Goal: Information Seeking & Learning: Learn about a topic

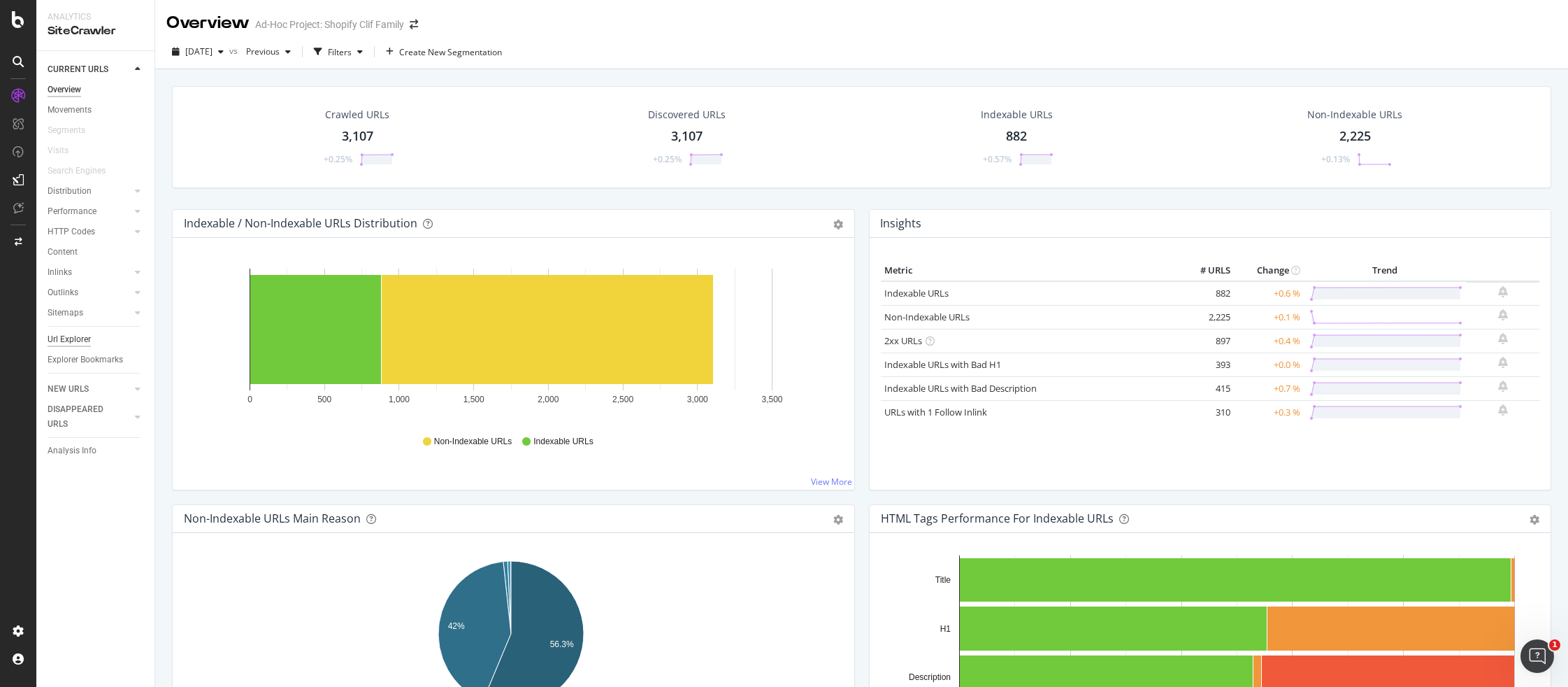
click at [66, 338] on div "Url Explorer" at bounding box center [69, 340] width 43 height 15
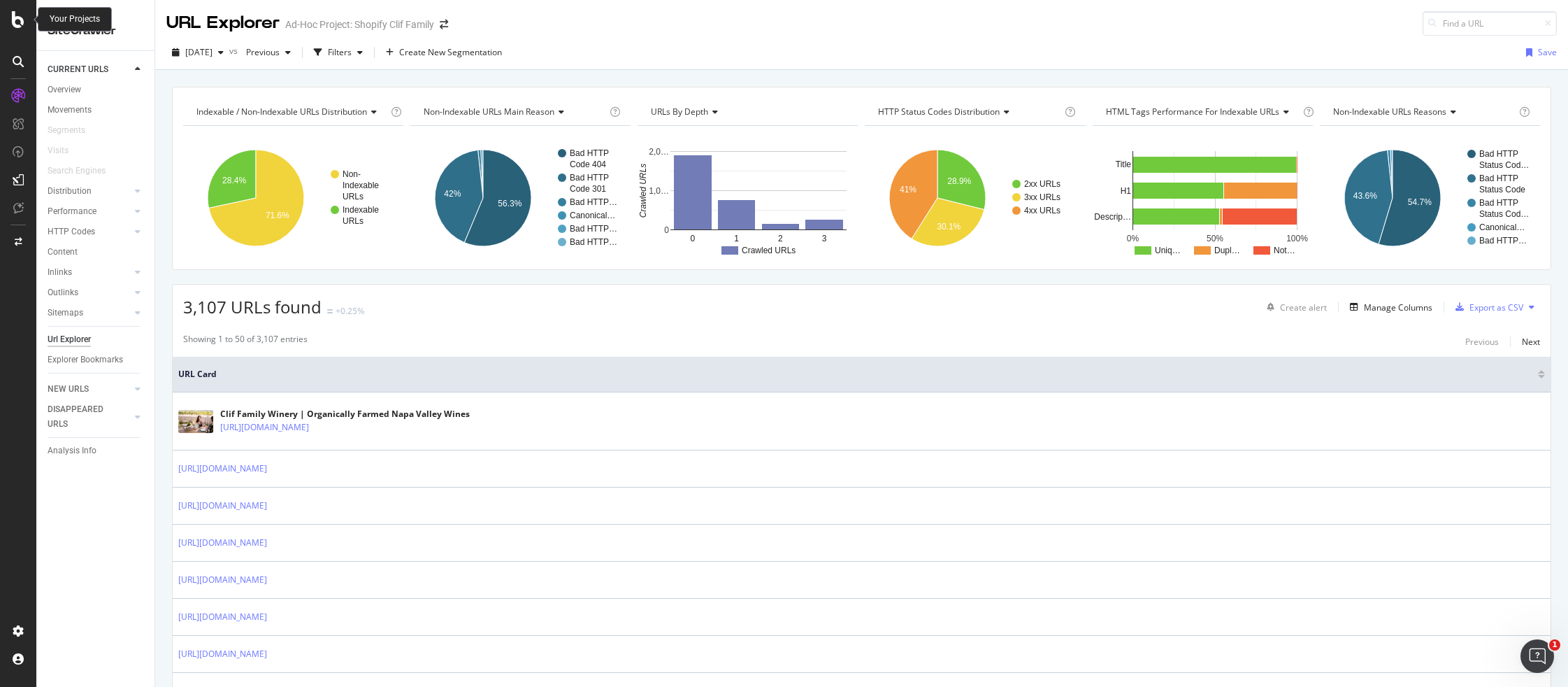
click at [19, 23] on icon at bounding box center [17, 20] width 12 height 16
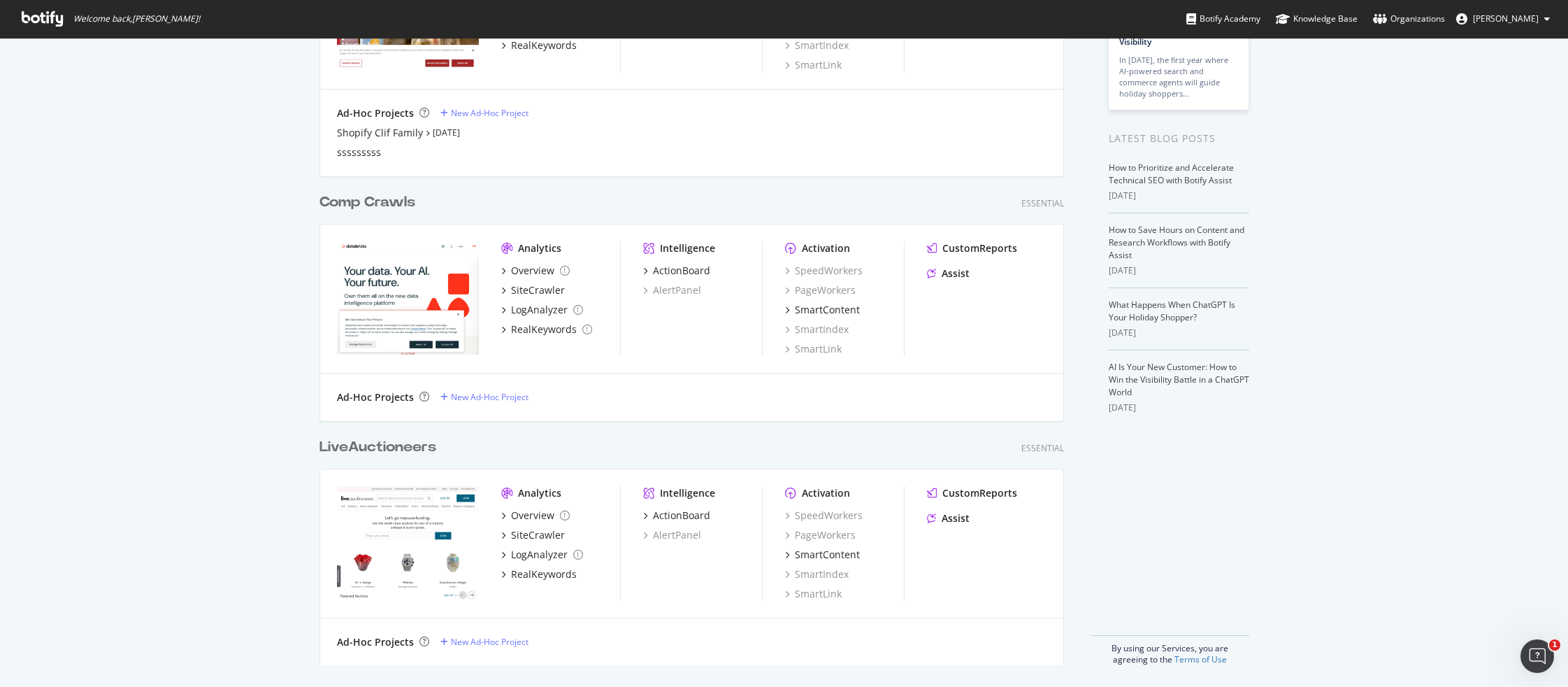
scroll to position [197, 0]
click at [528, 289] on div "SiteCrawler" at bounding box center [538, 289] width 54 height 14
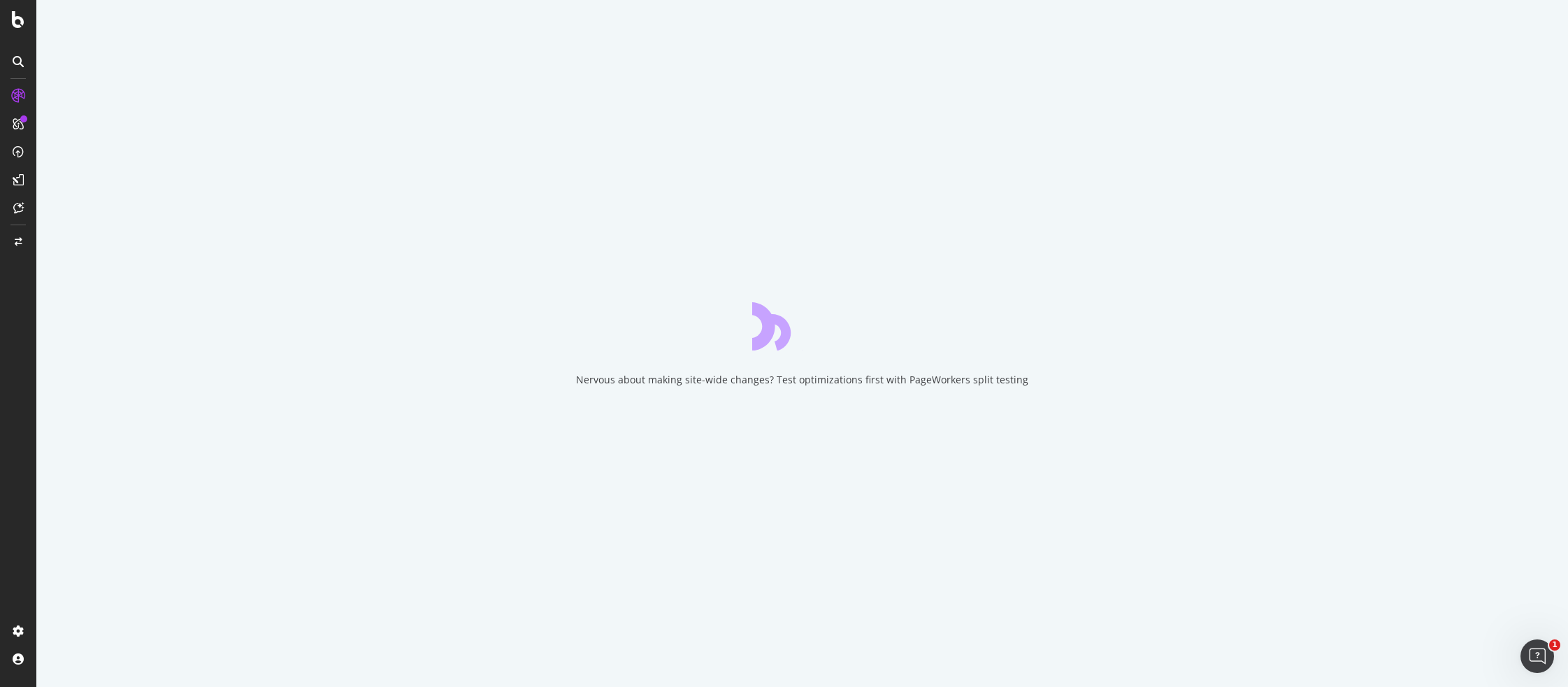
click at [503, 337] on div "Nervous about making site-wide changes? Test optimizations first with PageWorke…" at bounding box center [802, 343] width 1531 height 687
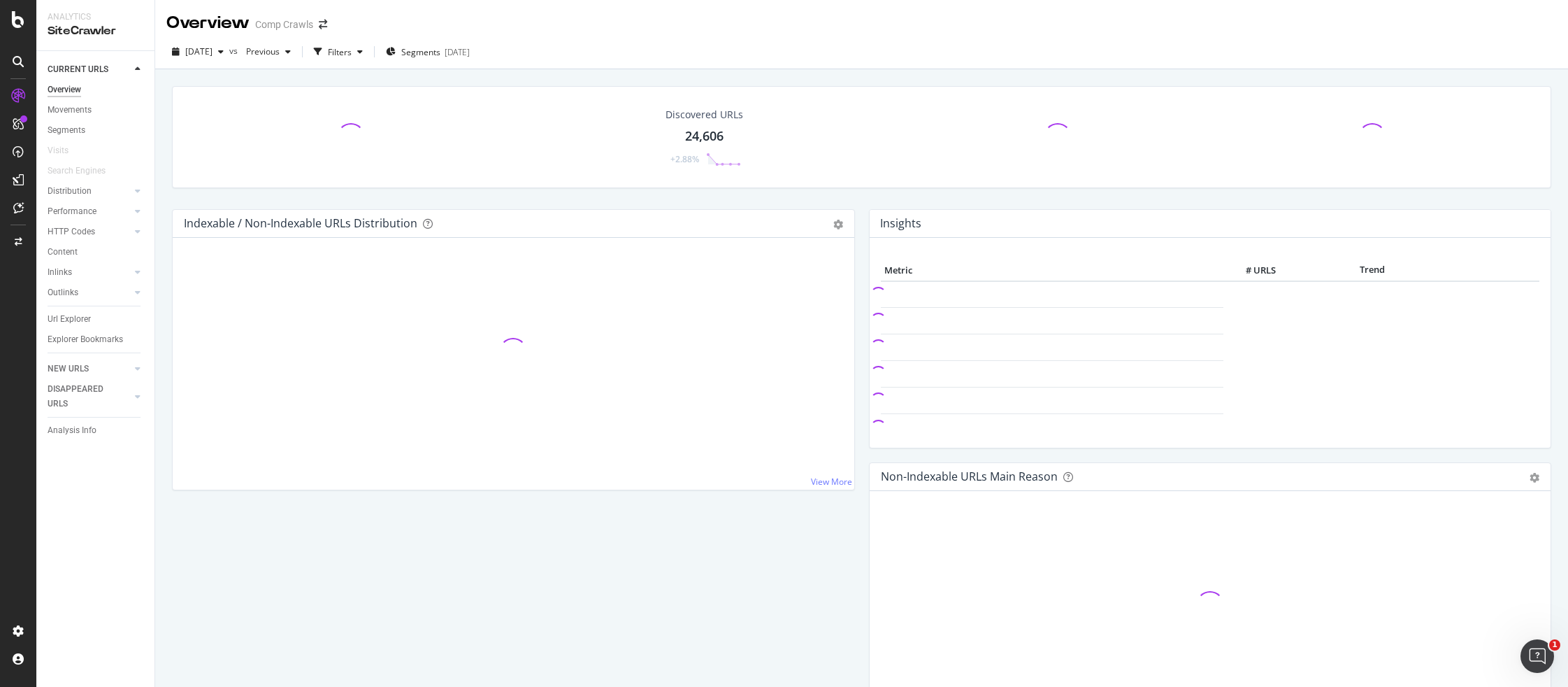
click at [517, 222] on div "Indexable / Non-Indexable URLs Distribution" at bounding box center [498, 222] width 629 height 14
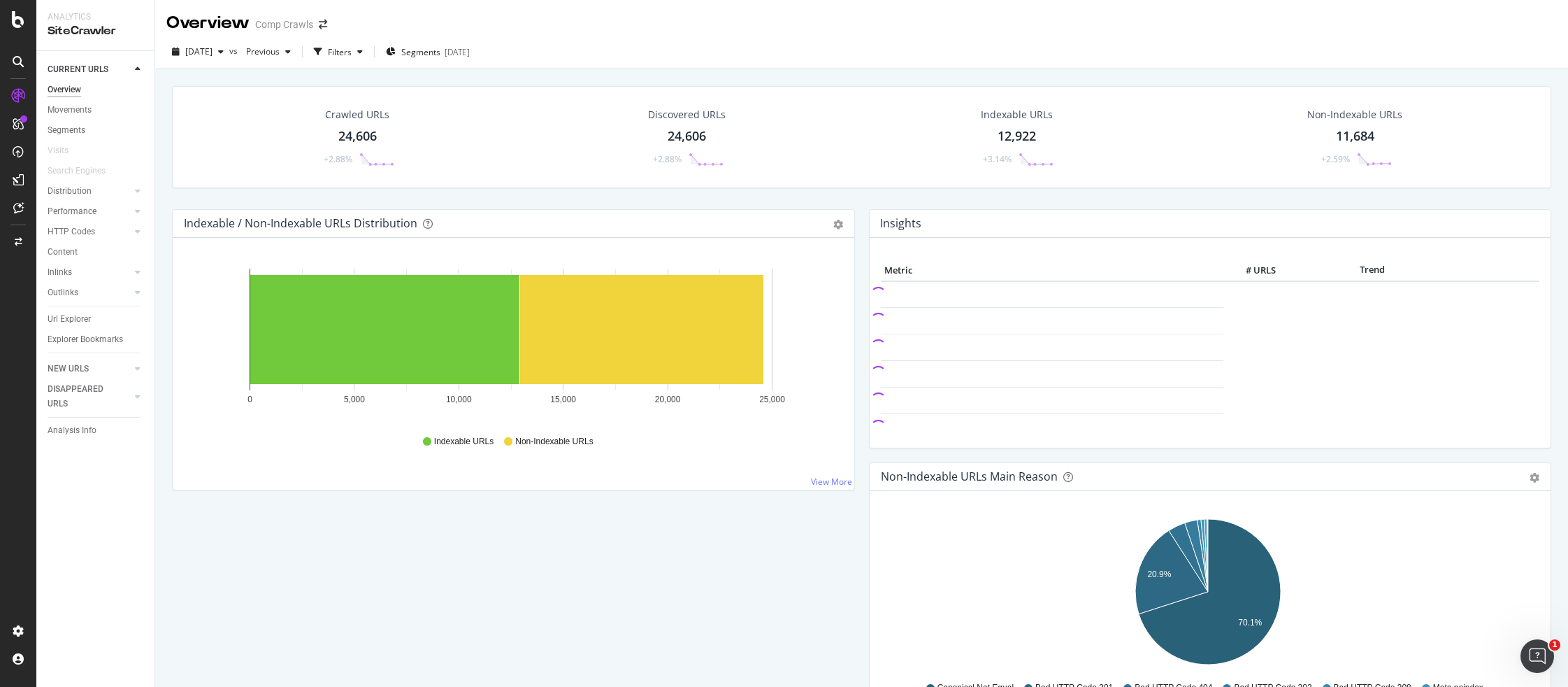
click at [512, 227] on div "Indexable / Non-Indexable URLs Distribution" at bounding box center [498, 222] width 629 height 14
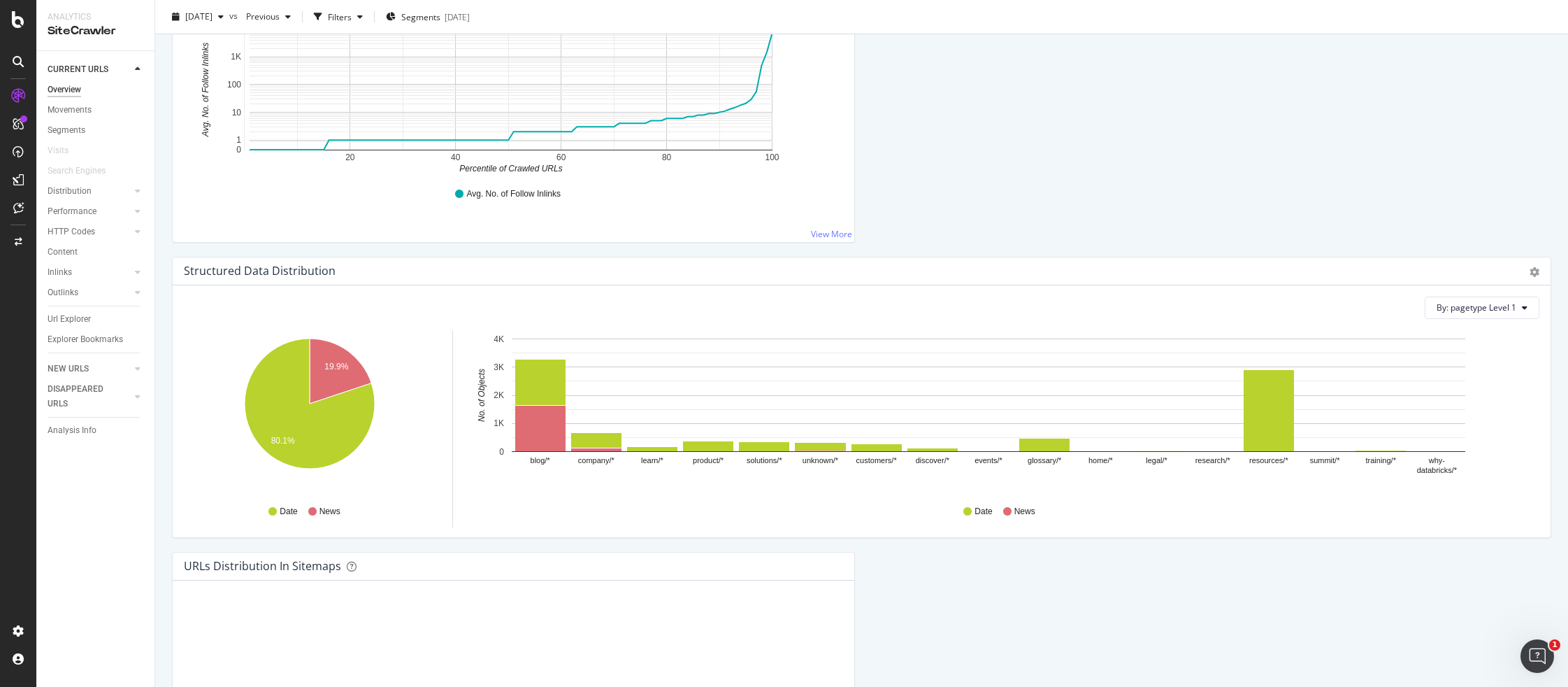
scroll to position [1399, 0]
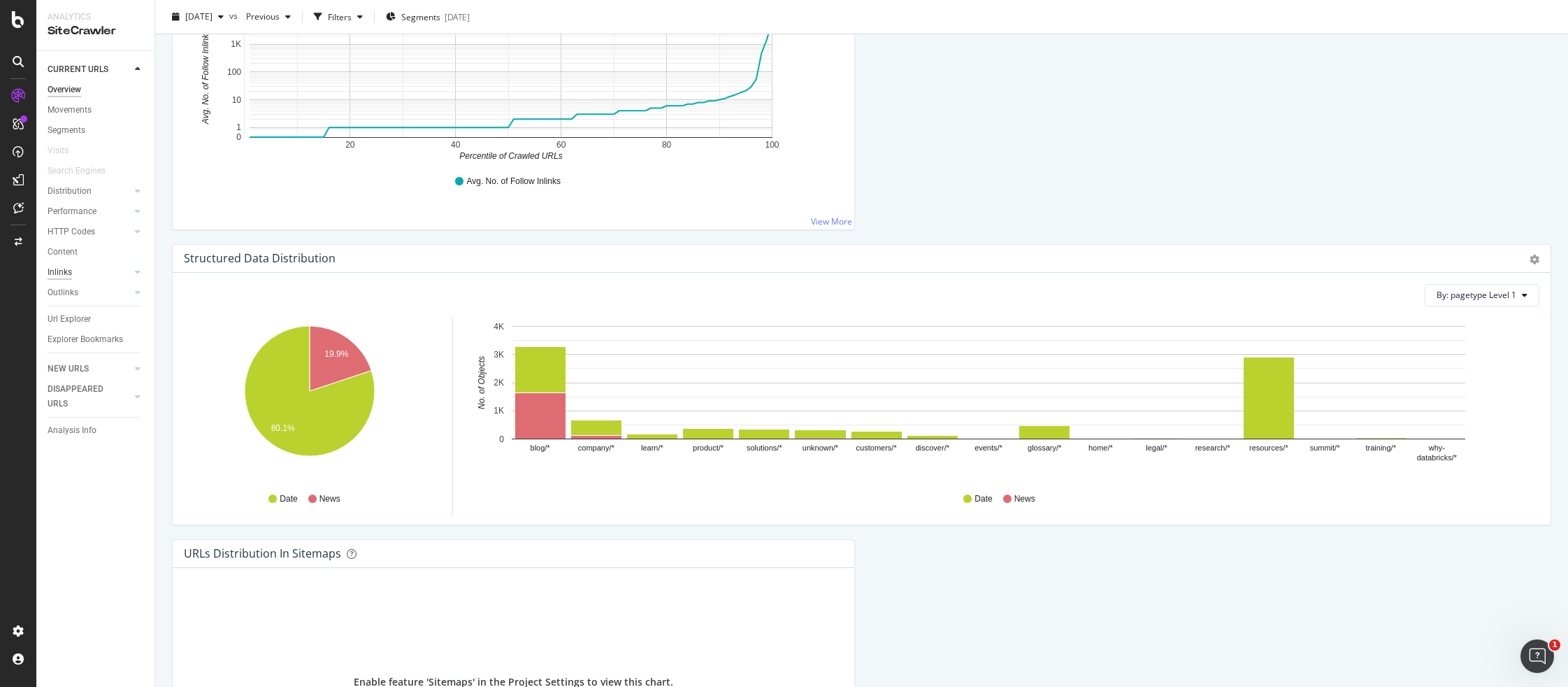
click at [65, 268] on div "Inlinks" at bounding box center [60, 273] width 25 height 15
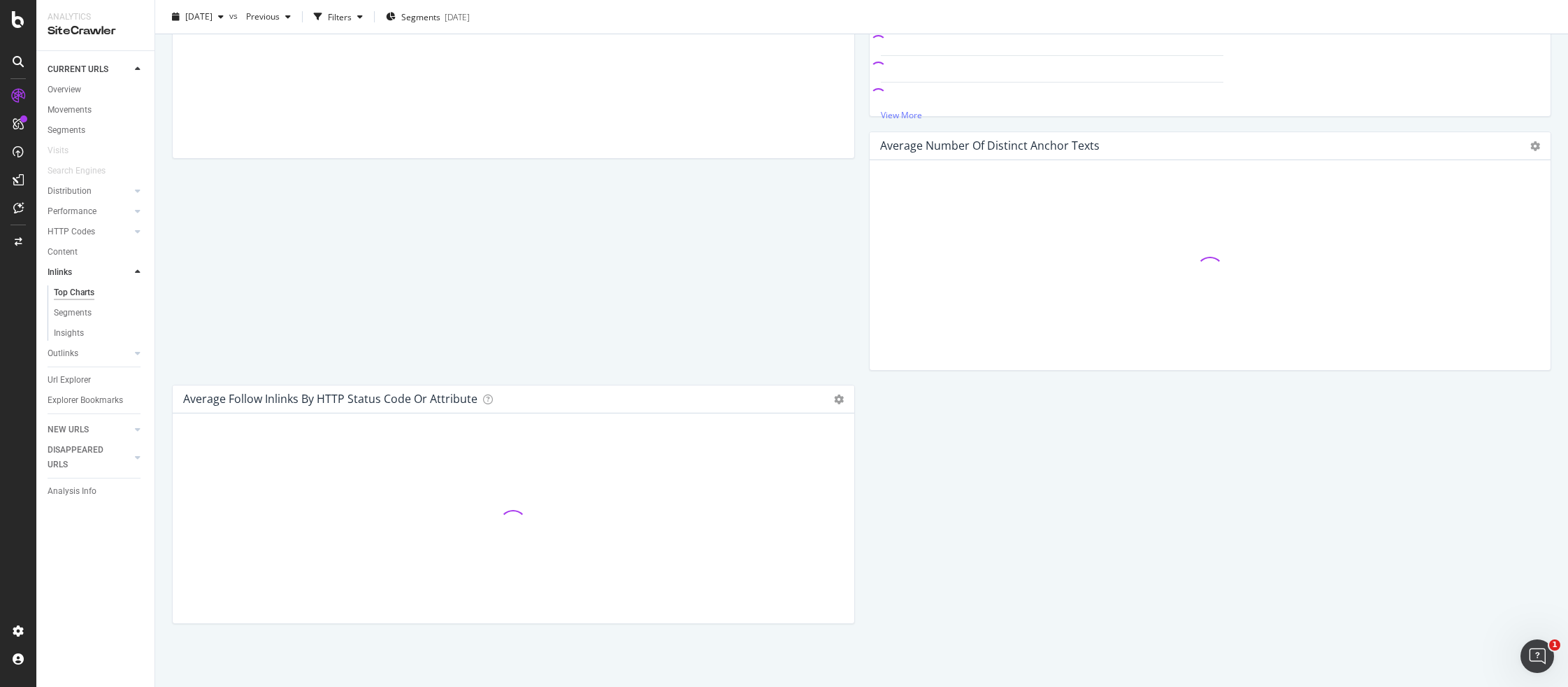
scroll to position [648, 0]
